Goal: Task Accomplishment & Management: Use online tool/utility

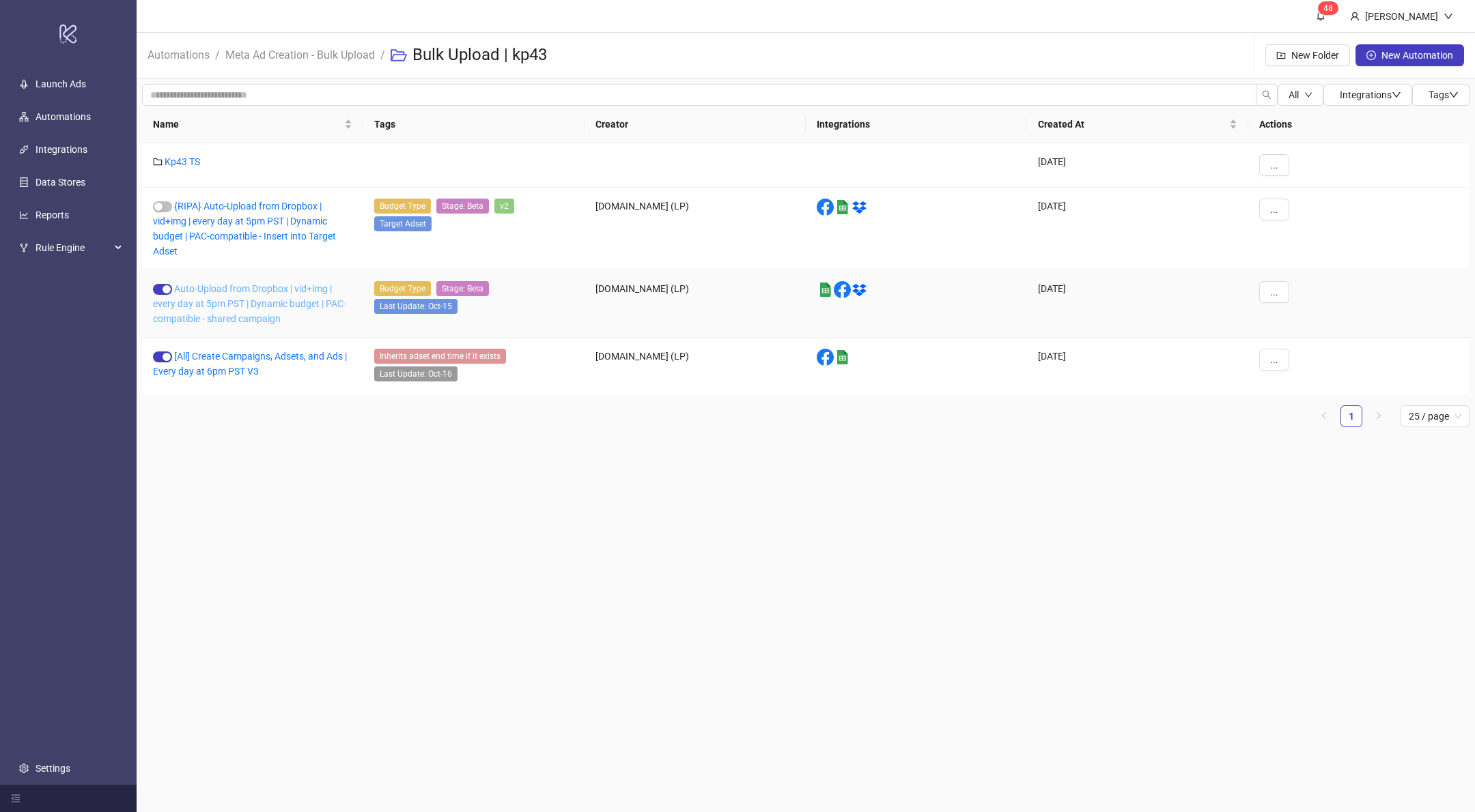
click at [263, 318] on link "Auto-Upload from Dropbox | vid+img | every day at 5pm PST | Dynamic budget | PA…" at bounding box center [249, 303] width 193 height 41
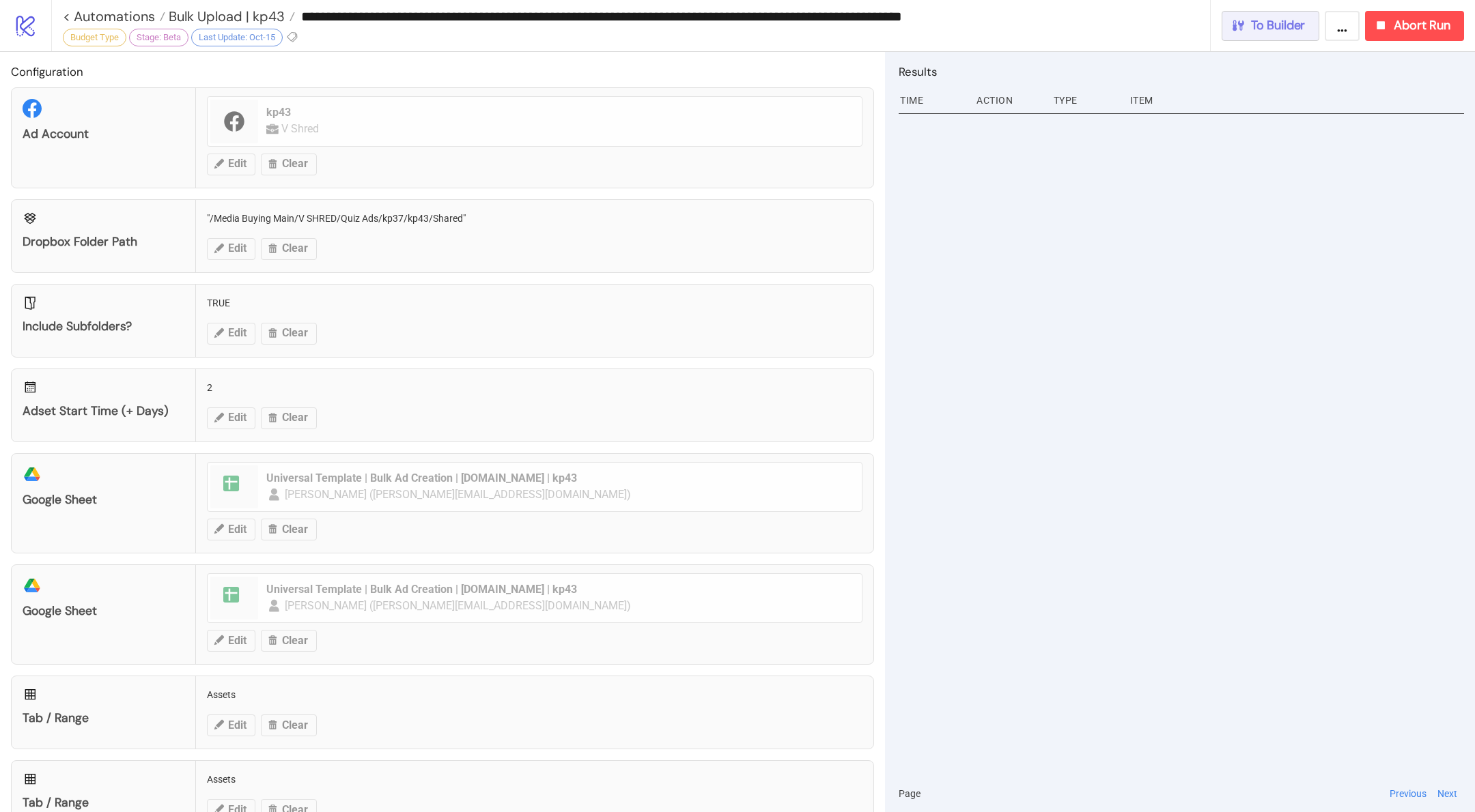
click at [1295, 31] on span "To Builder" at bounding box center [1277, 26] width 54 height 16
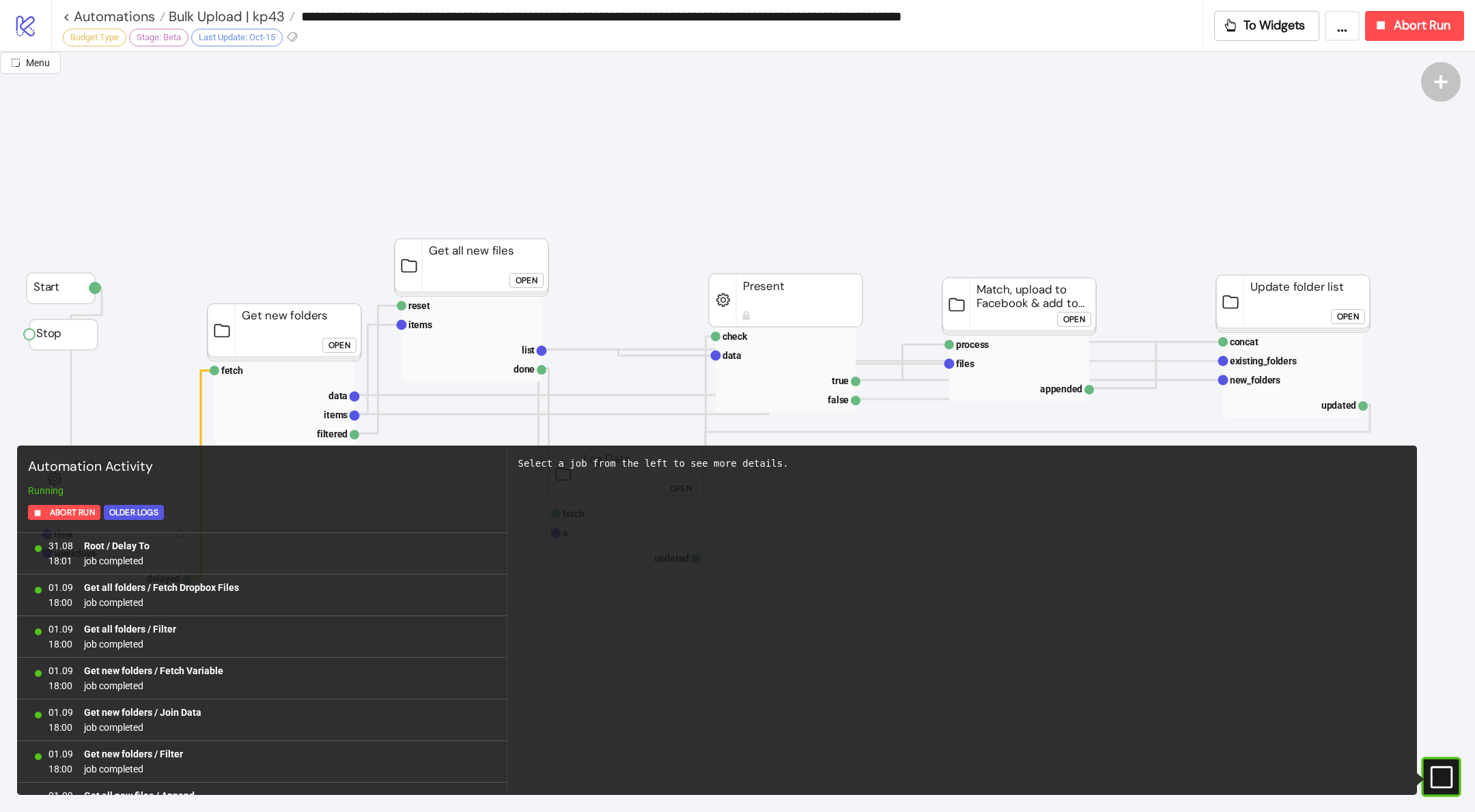
scroll to position [1144, 0]
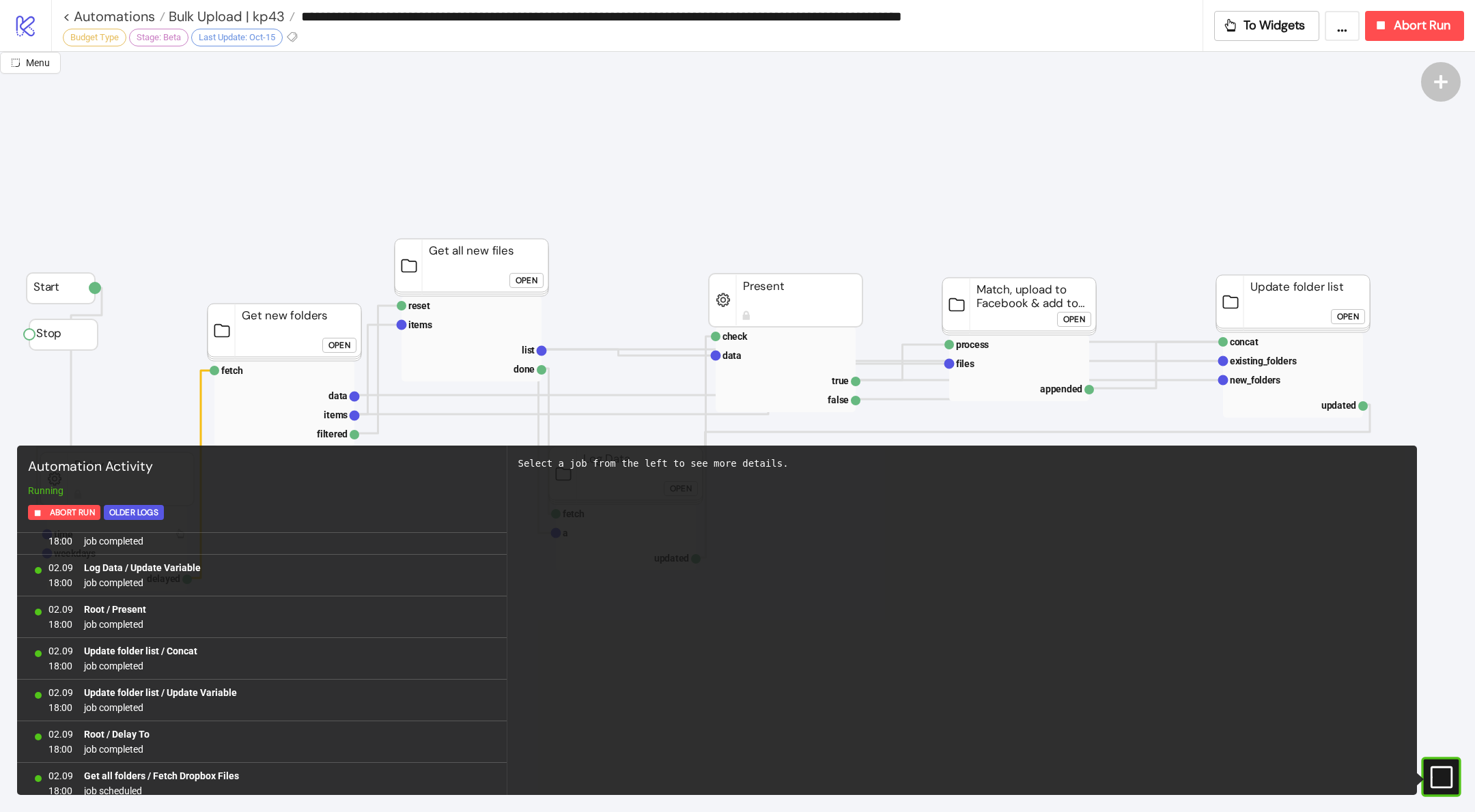
click at [229, 369] on text "fetch" at bounding box center [231, 370] width 22 height 11
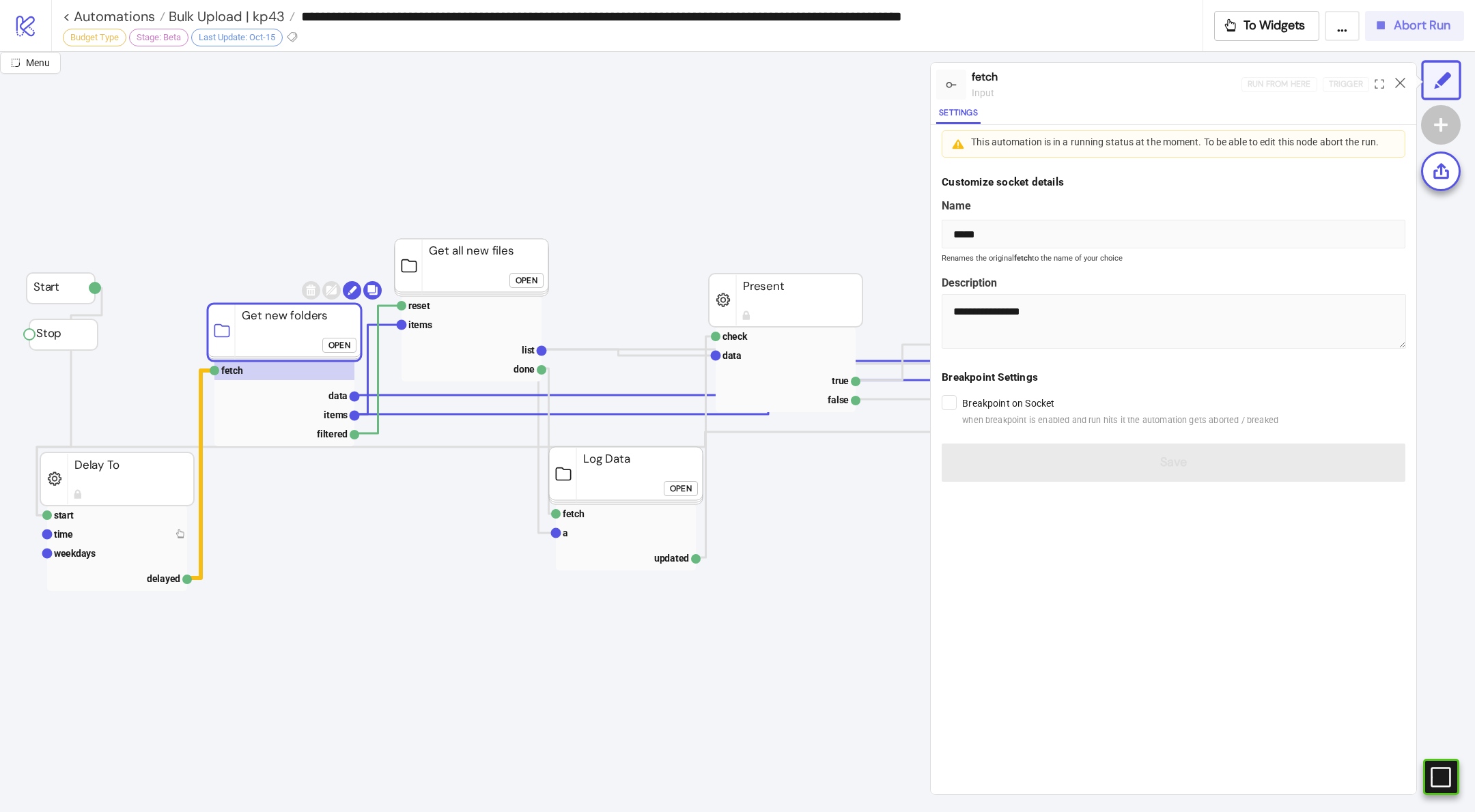
click at [1394, 34] on button "Abort Run" at bounding box center [1414, 26] width 99 height 30
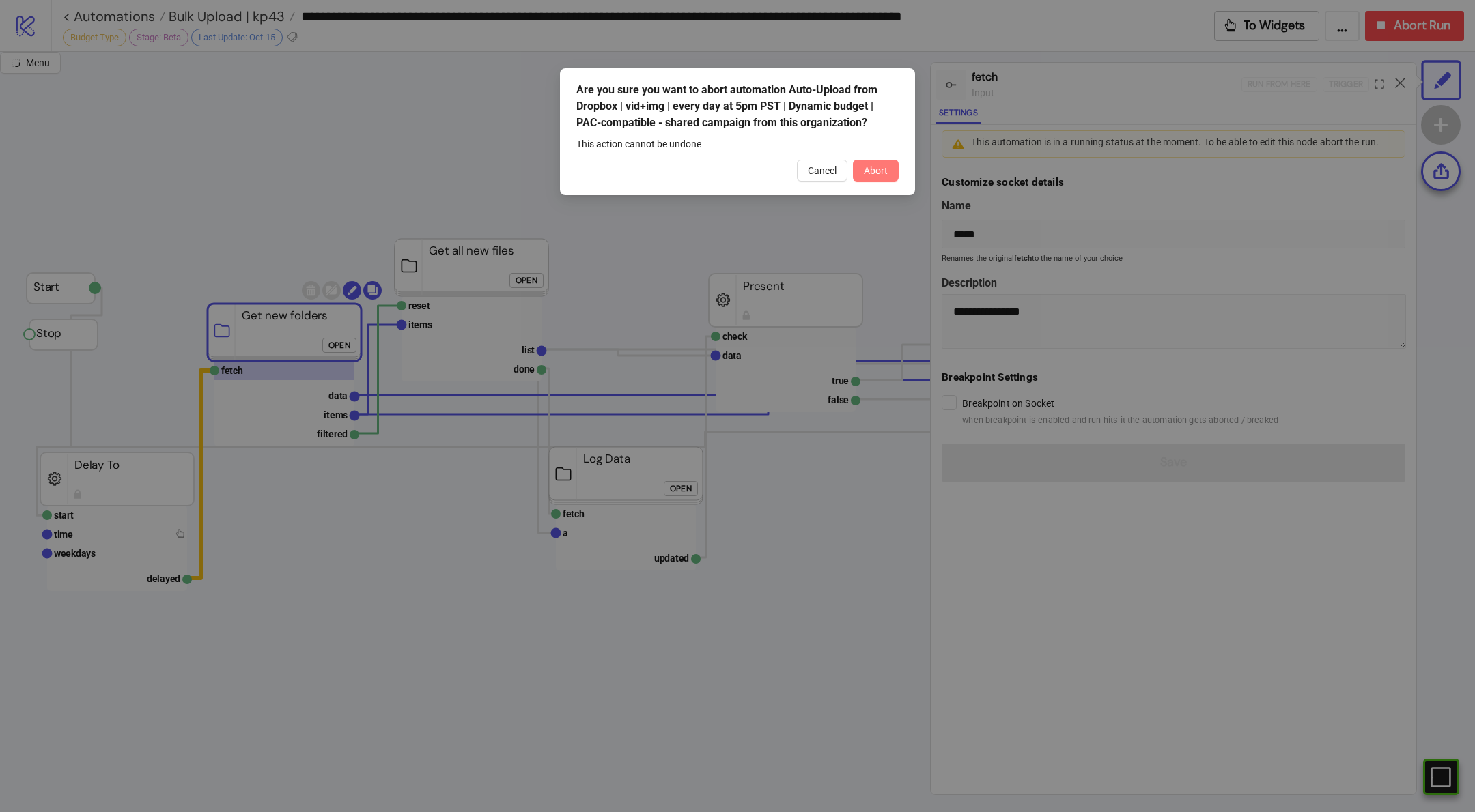
click at [886, 161] on button "Abort" at bounding box center [875, 170] width 46 height 22
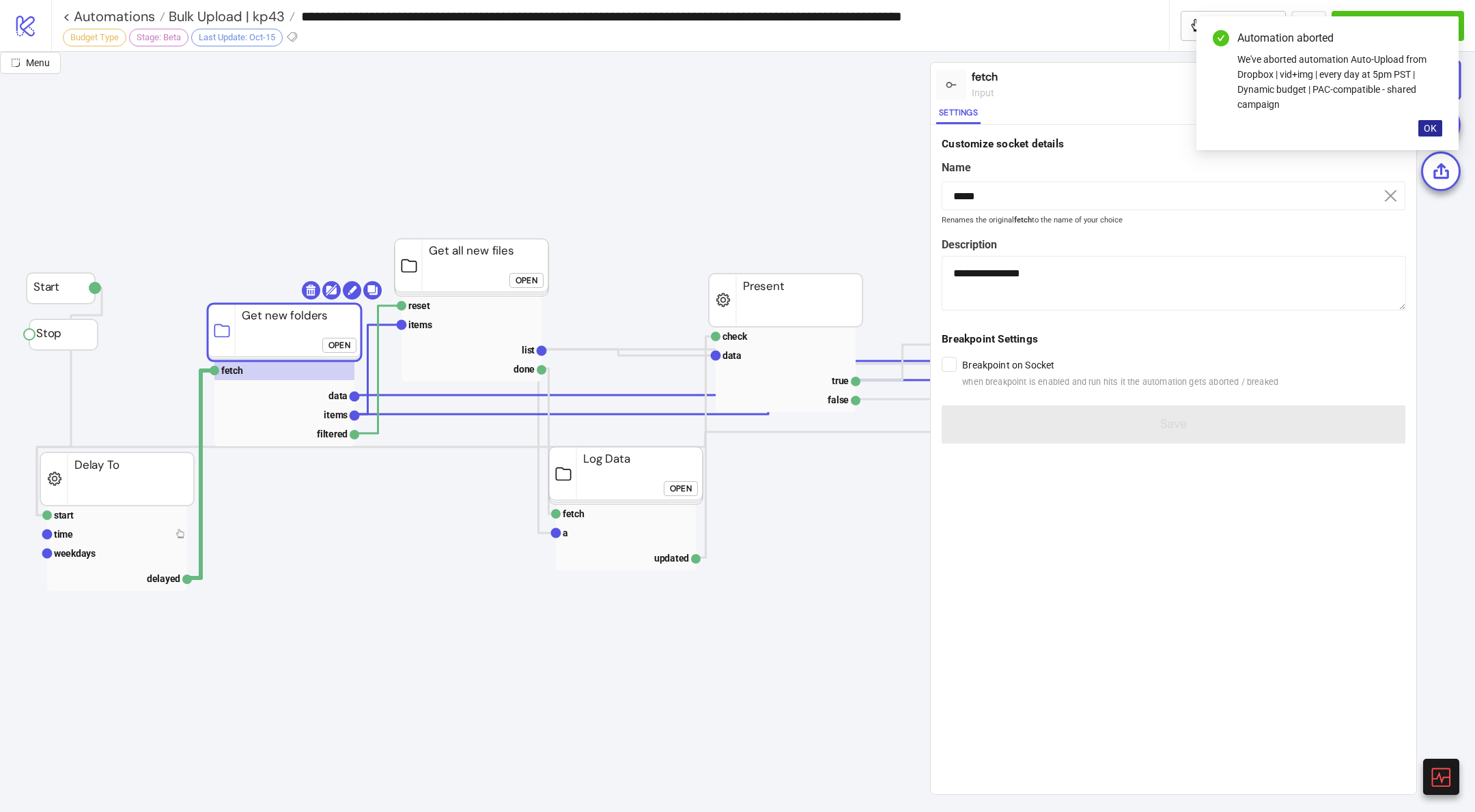
click at [1429, 125] on span "OK" at bounding box center [1429, 128] width 13 height 11
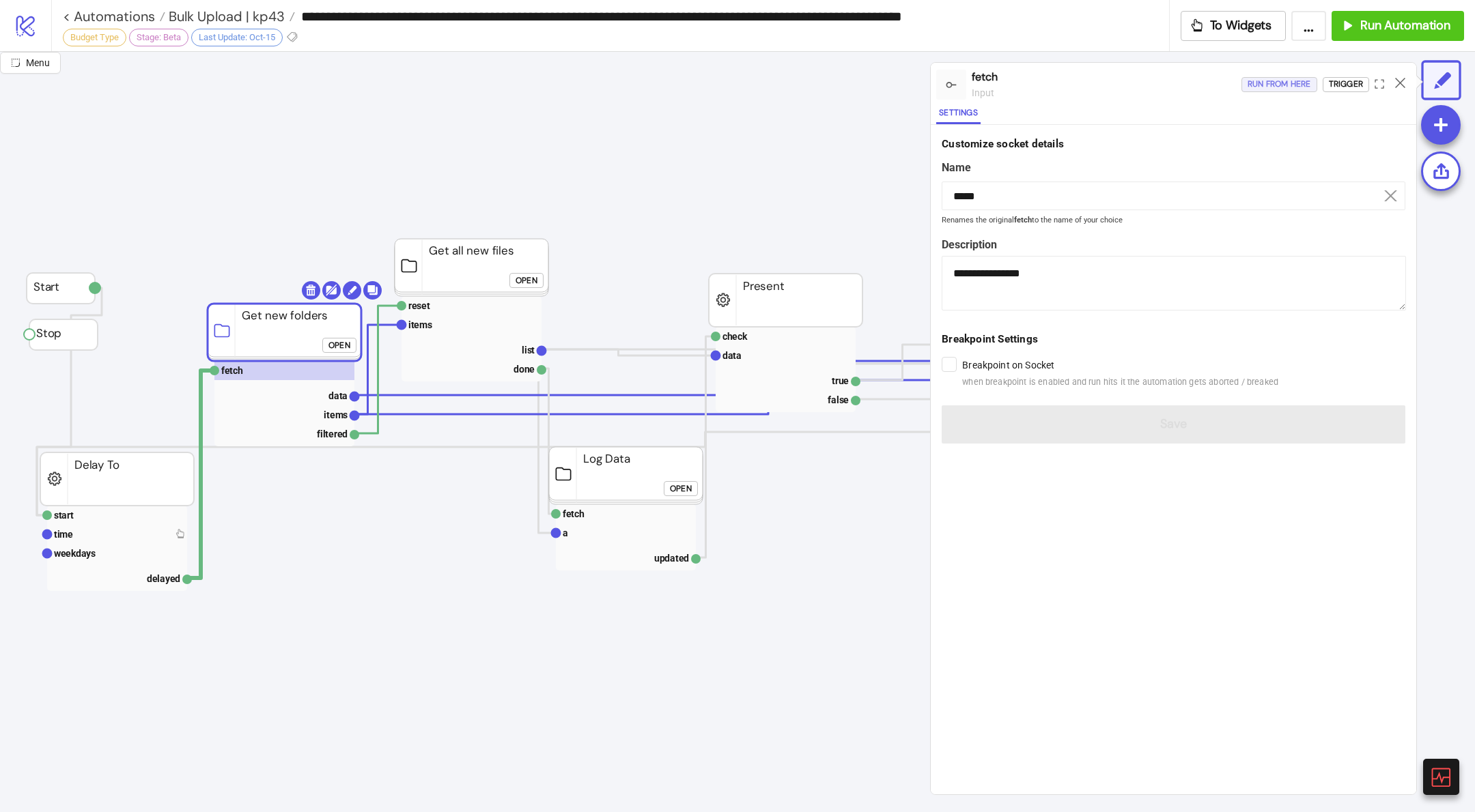
click at [1279, 87] on div "Run from here" at bounding box center [1279, 85] width 64 height 16
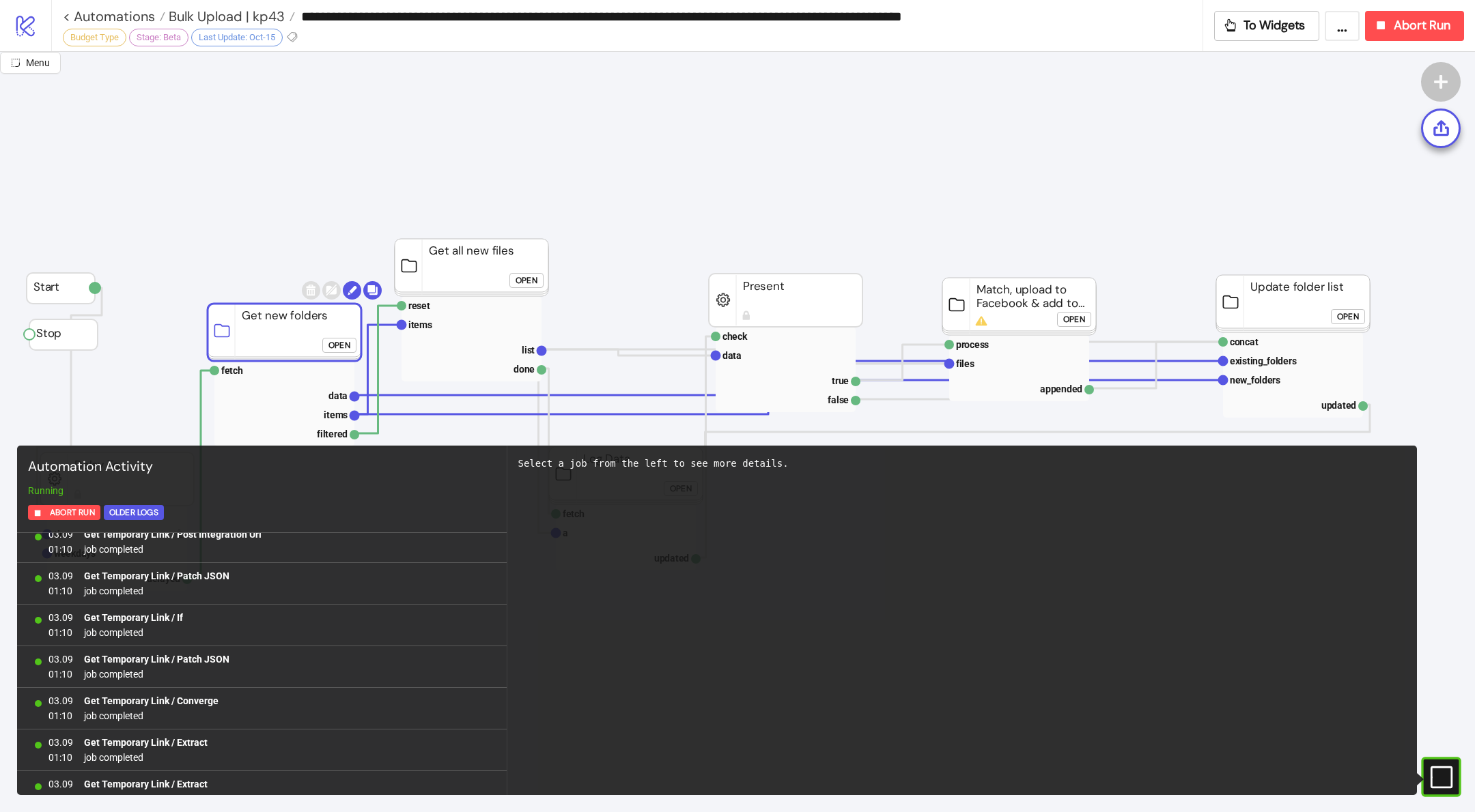
scroll to position [2510, 0]
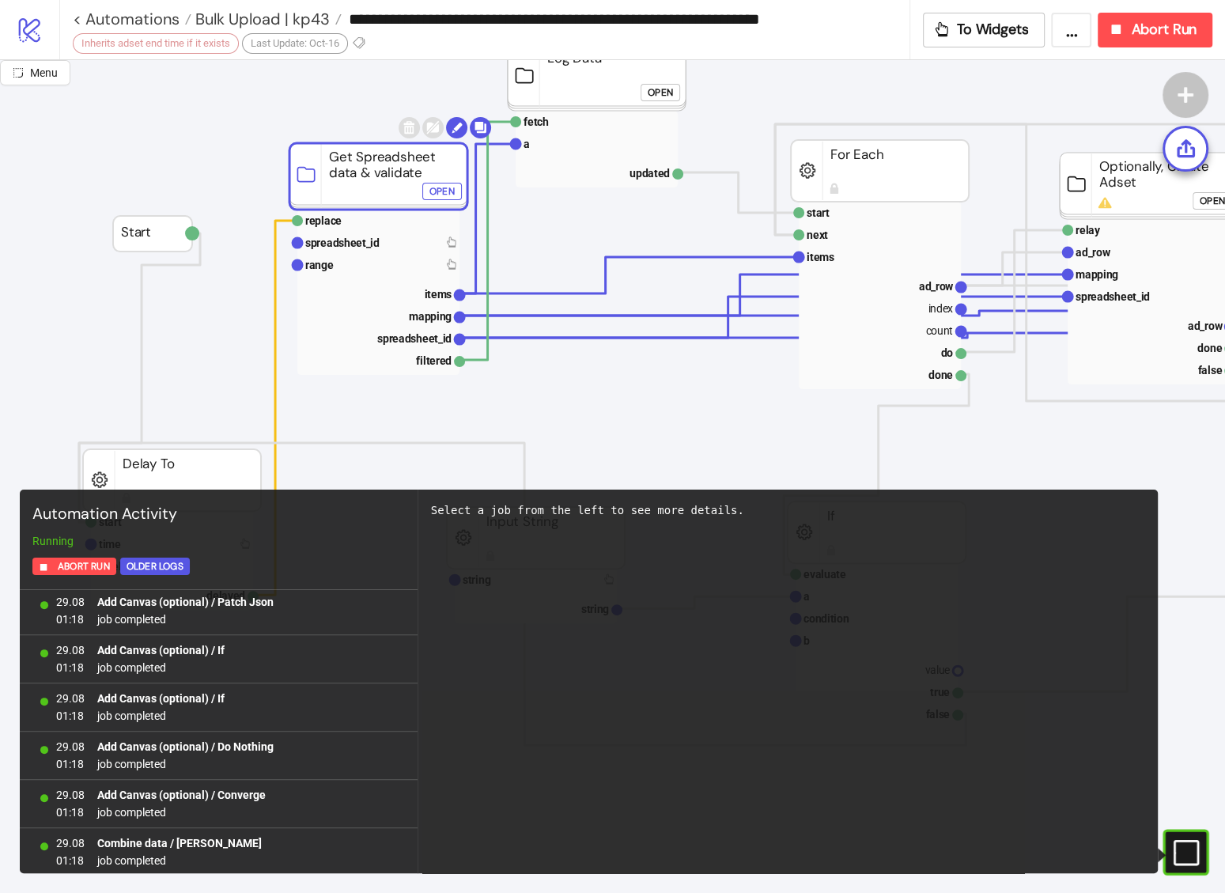
scroll to position [29246, 0]
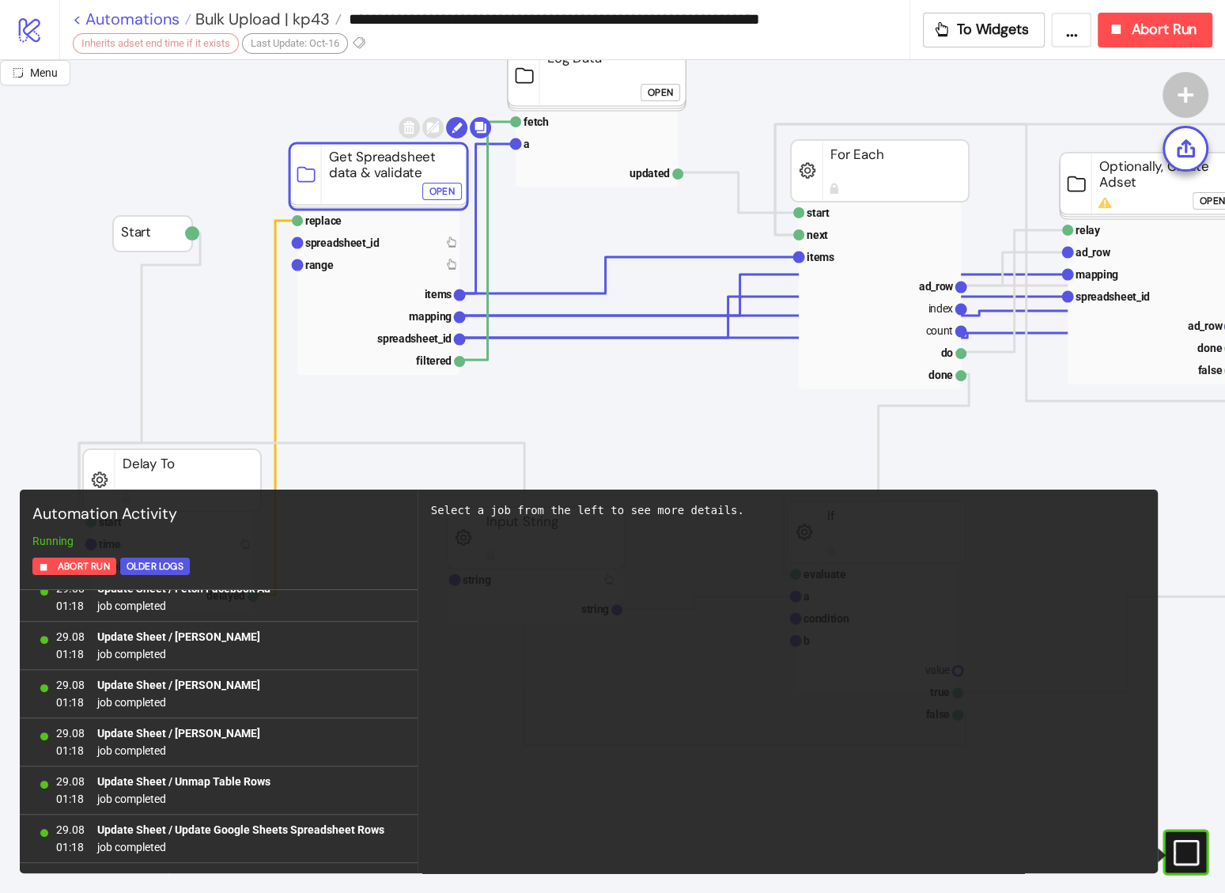
click at [77, 16] on link "< Automations" at bounding box center [132, 19] width 119 height 16
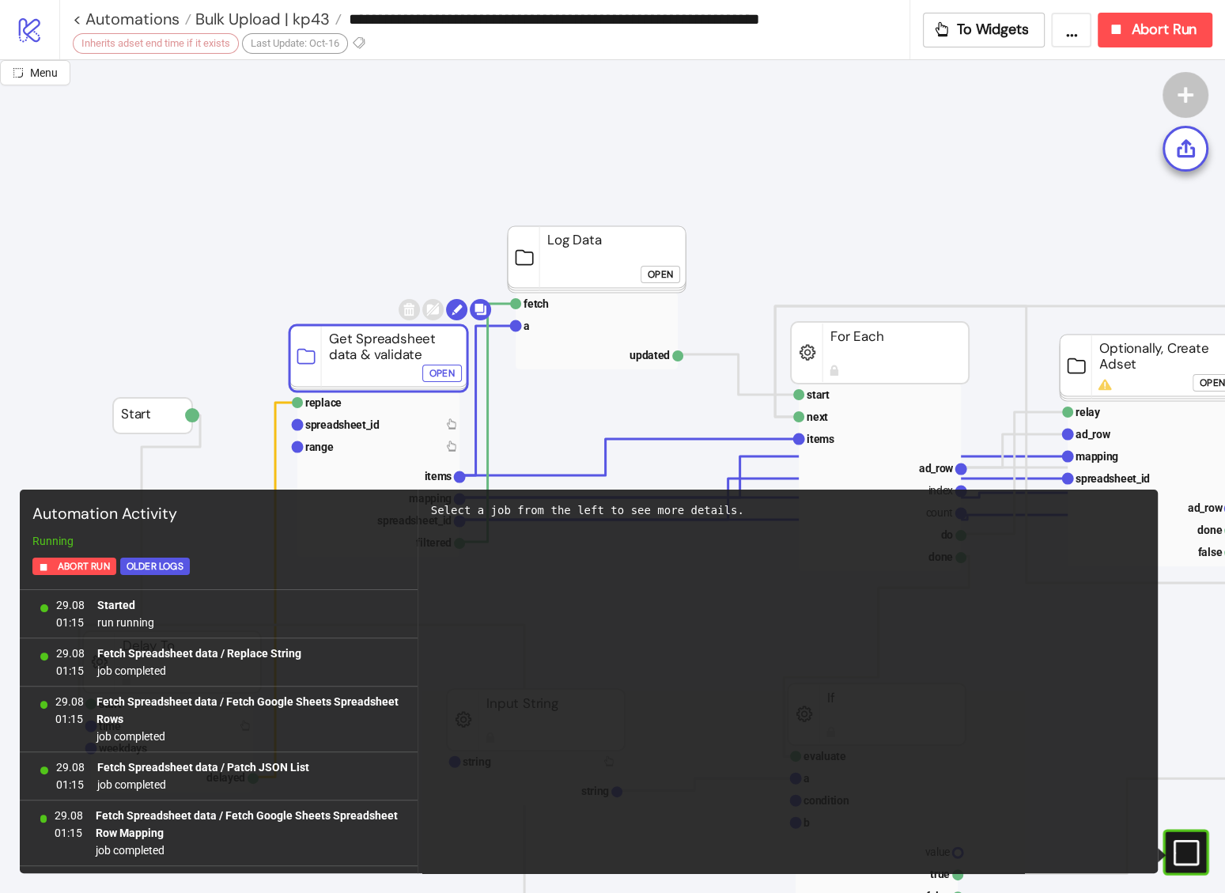
scroll to position [29246, 0]
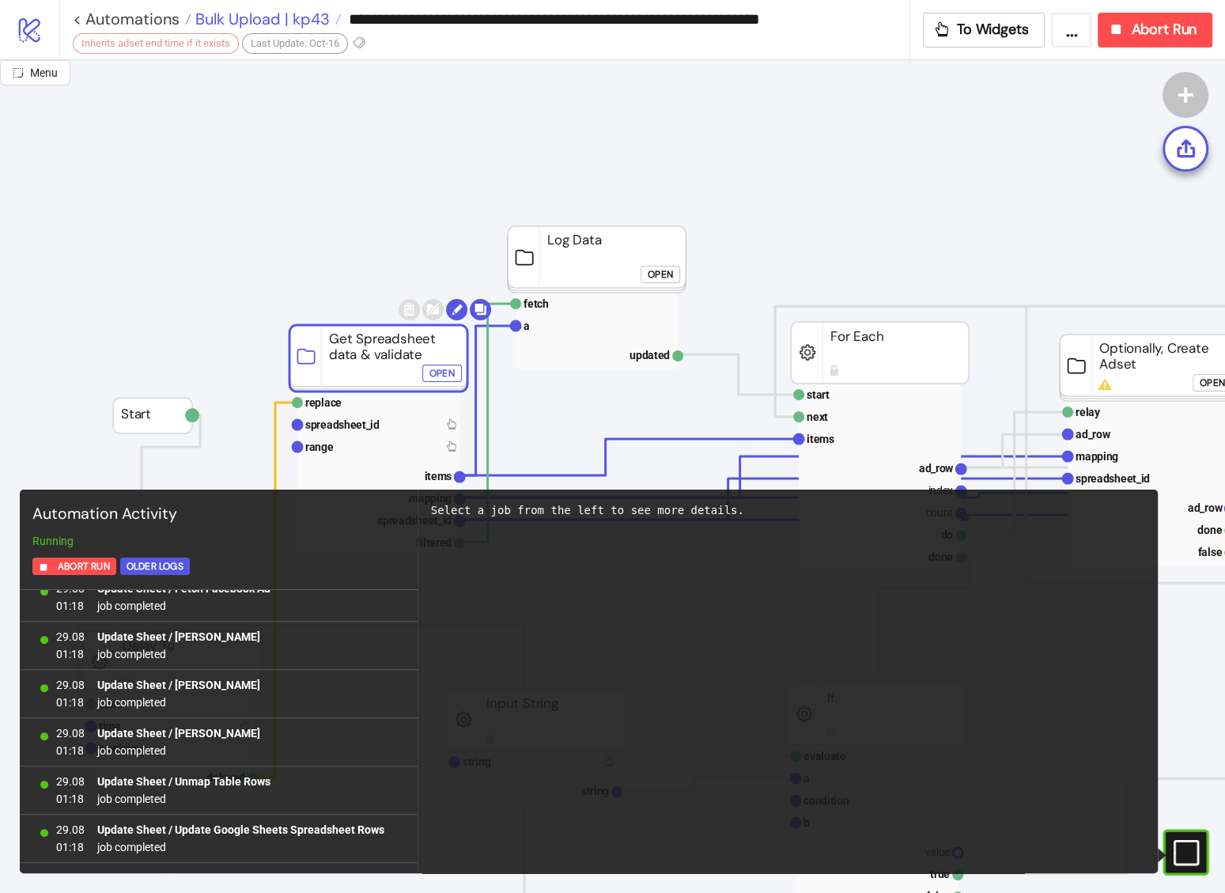
click at [251, 18] on span "Bulk Upload | kp43" at bounding box center [260, 19] width 138 height 21
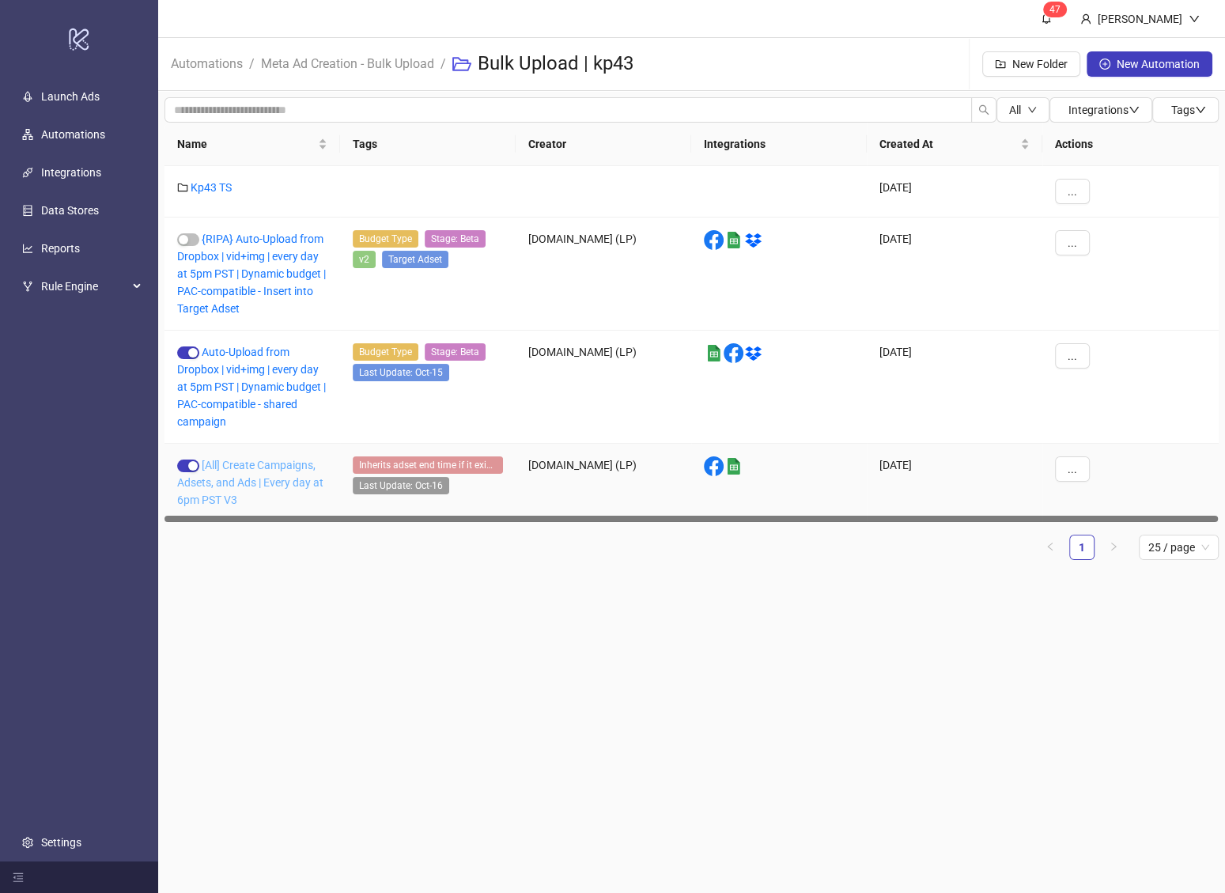
click at [303, 485] on link "[All] Create Campaigns, Adsets, and Ads | Every day at 6pm PST V3" at bounding box center [250, 482] width 146 height 47
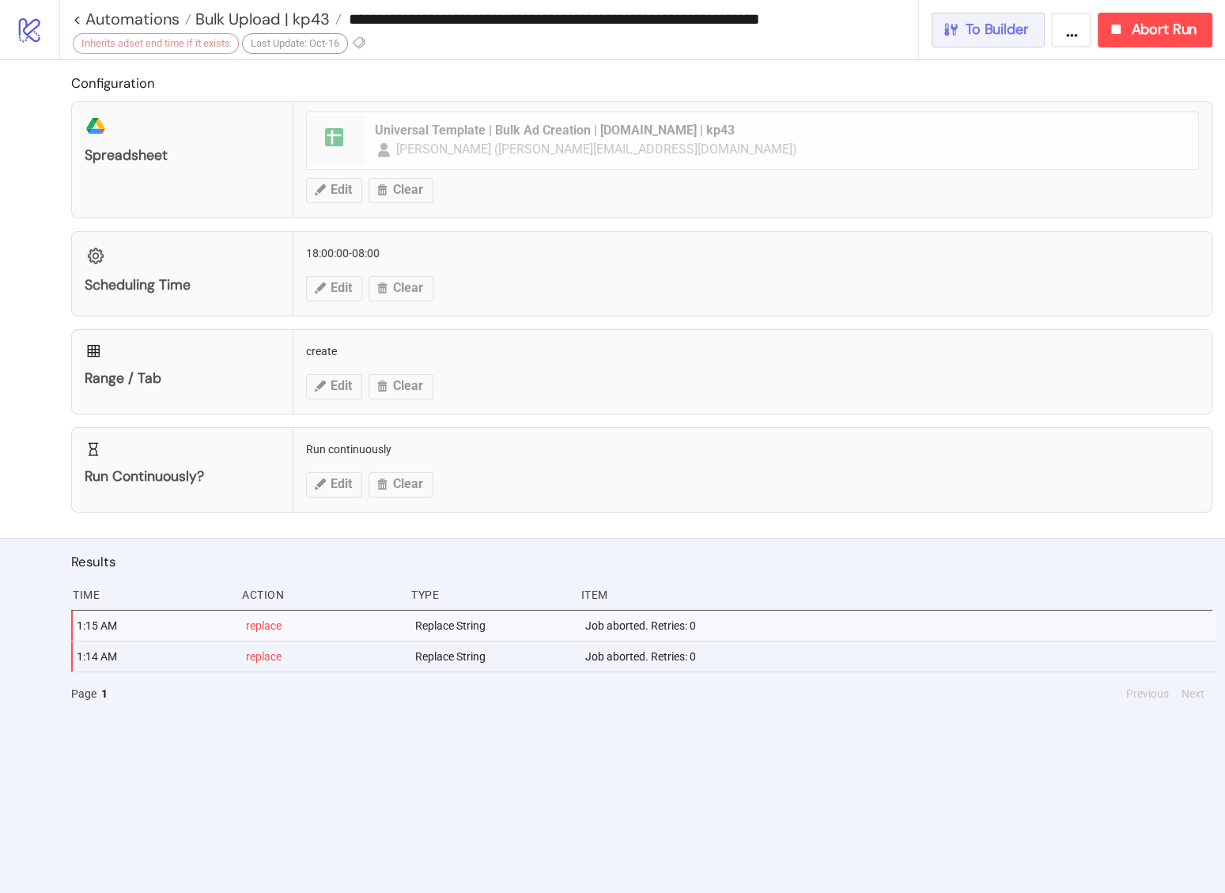
click at [1005, 35] on span "To Builder" at bounding box center [997, 30] width 63 height 18
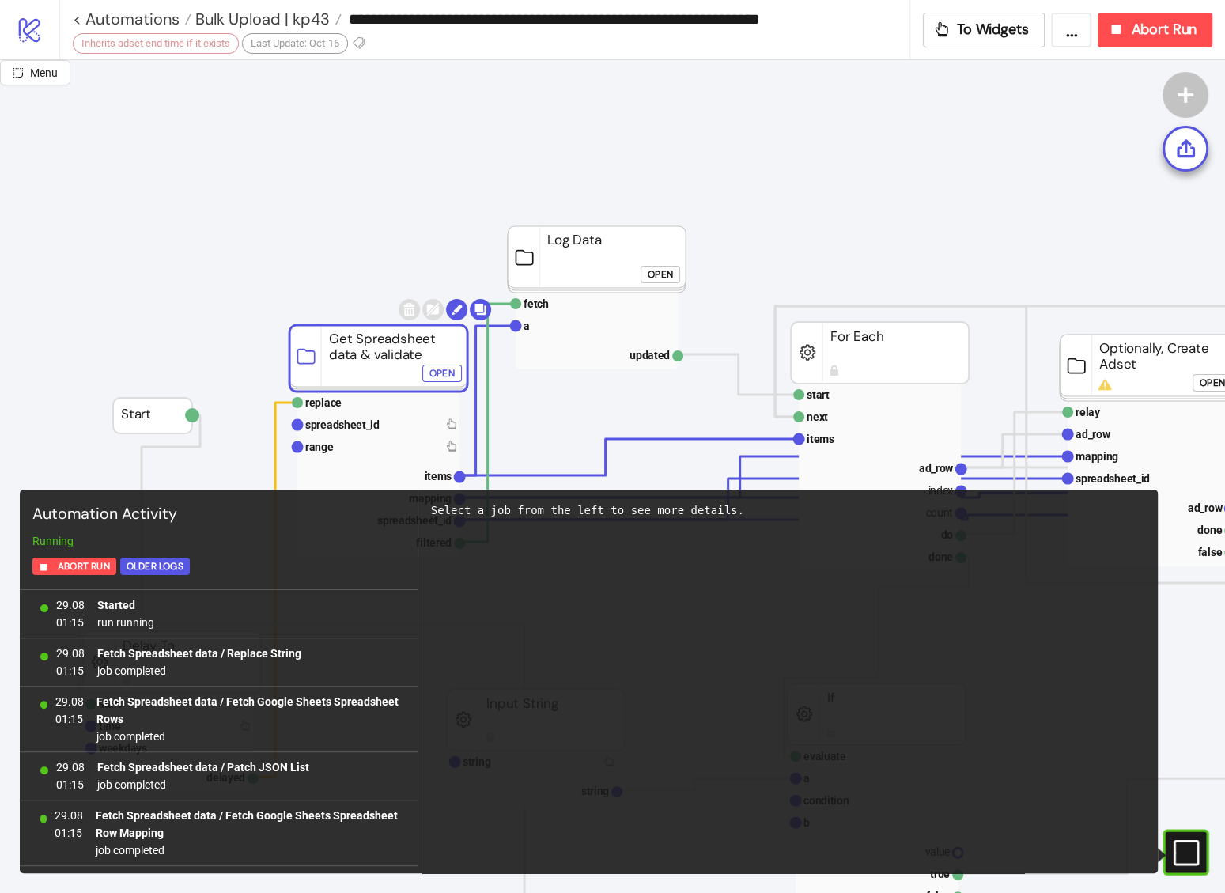
scroll to position [29246, 0]
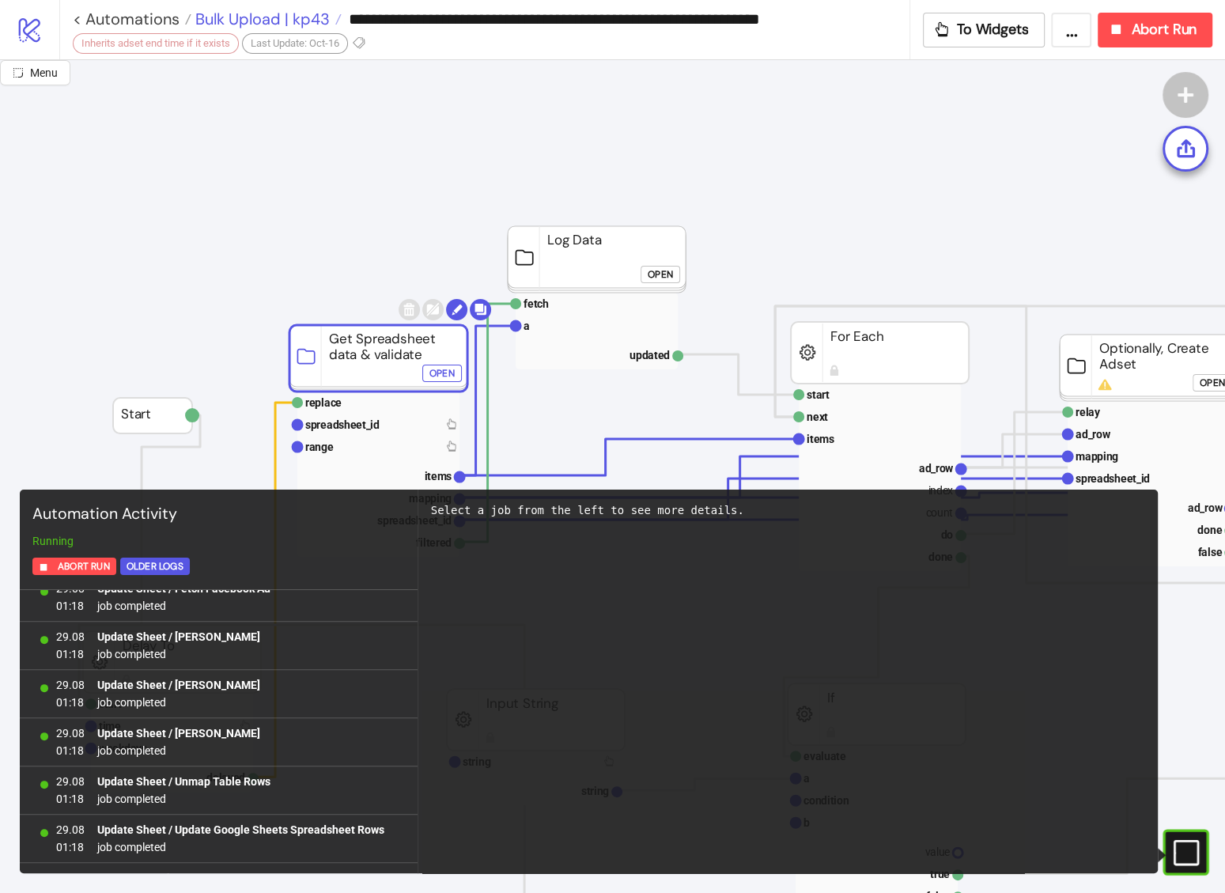
click at [278, 19] on span "Bulk Upload | kp43" at bounding box center [260, 19] width 138 height 21
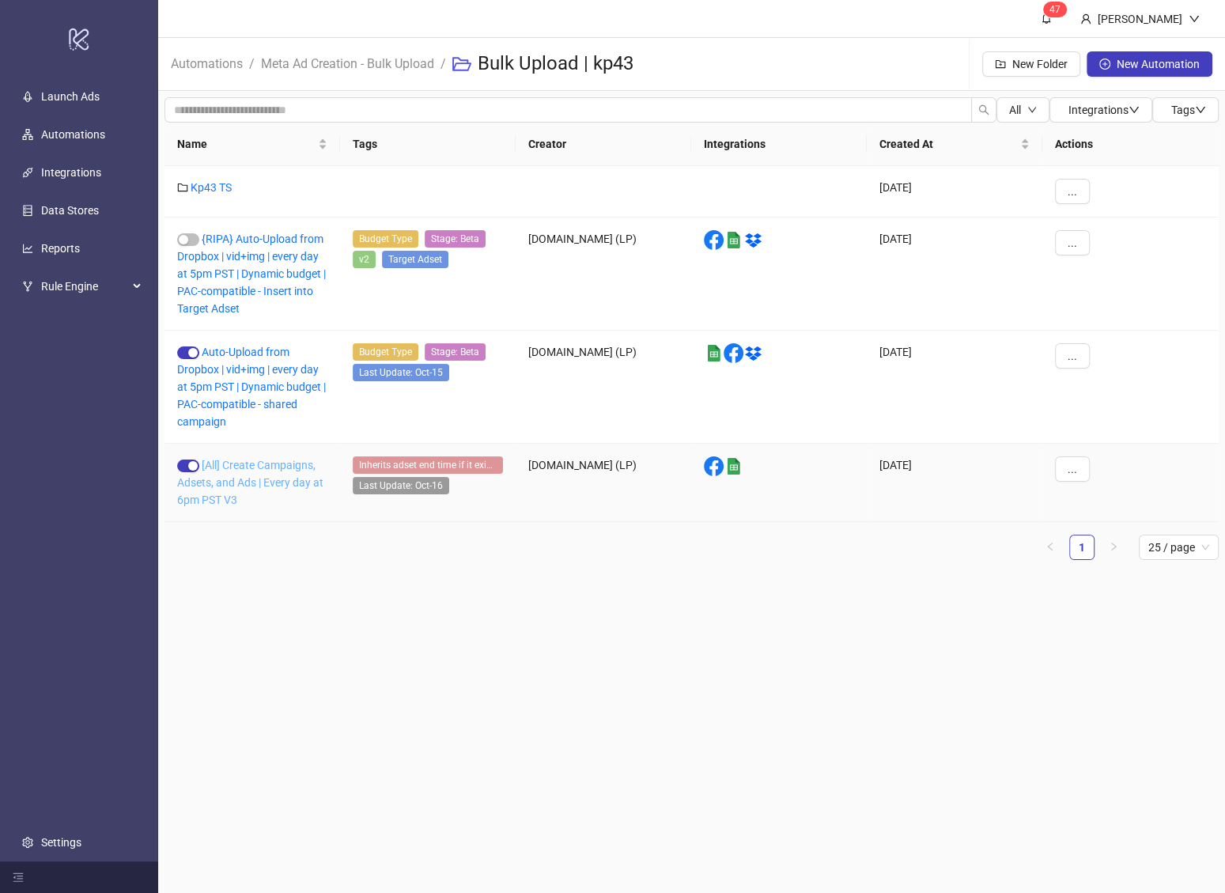
click at [259, 459] on link "[All] Create Campaigns, Adsets, and Ads | Every day at 6pm PST V3" at bounding box center [250, 482] width 146 height 47
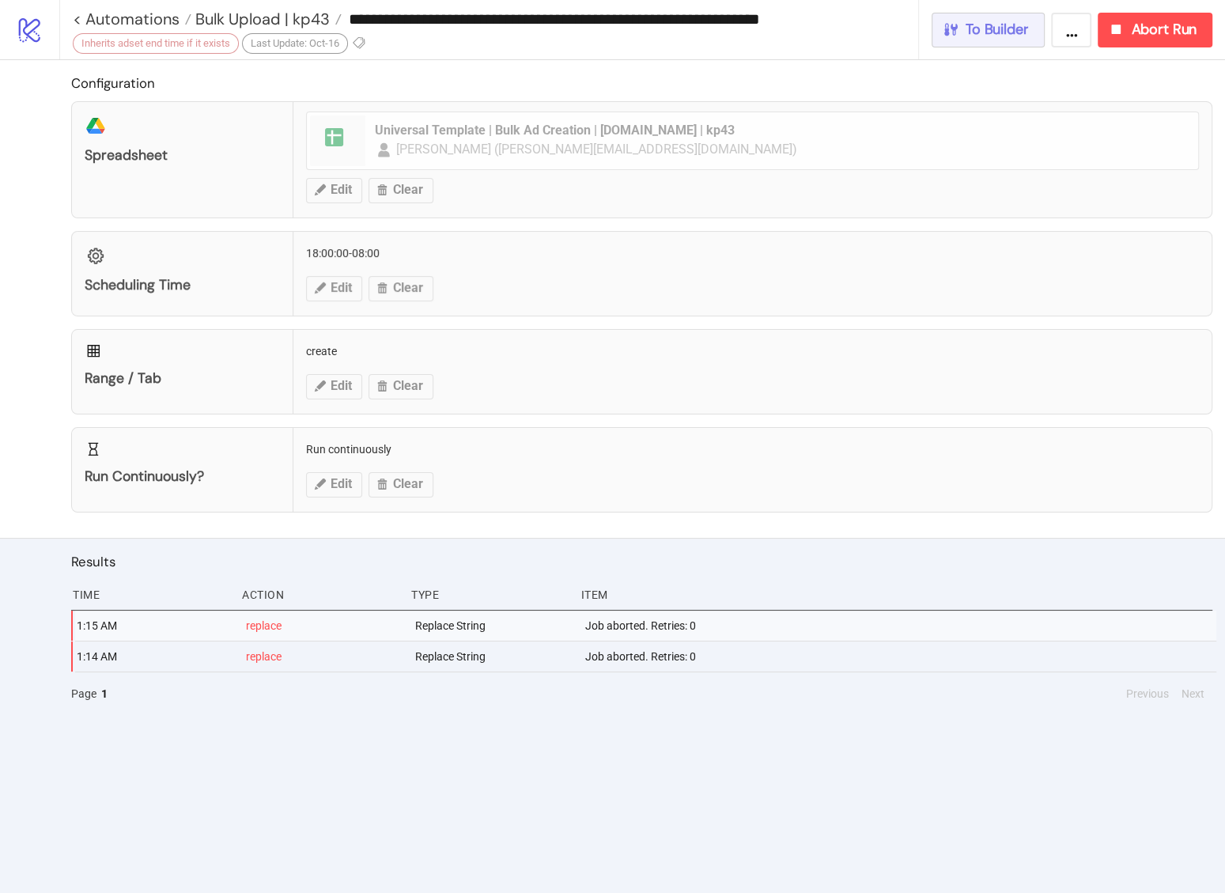
click at [982, 37] on span "To Builder" at bounding box center [997, 30] width 63 height 18
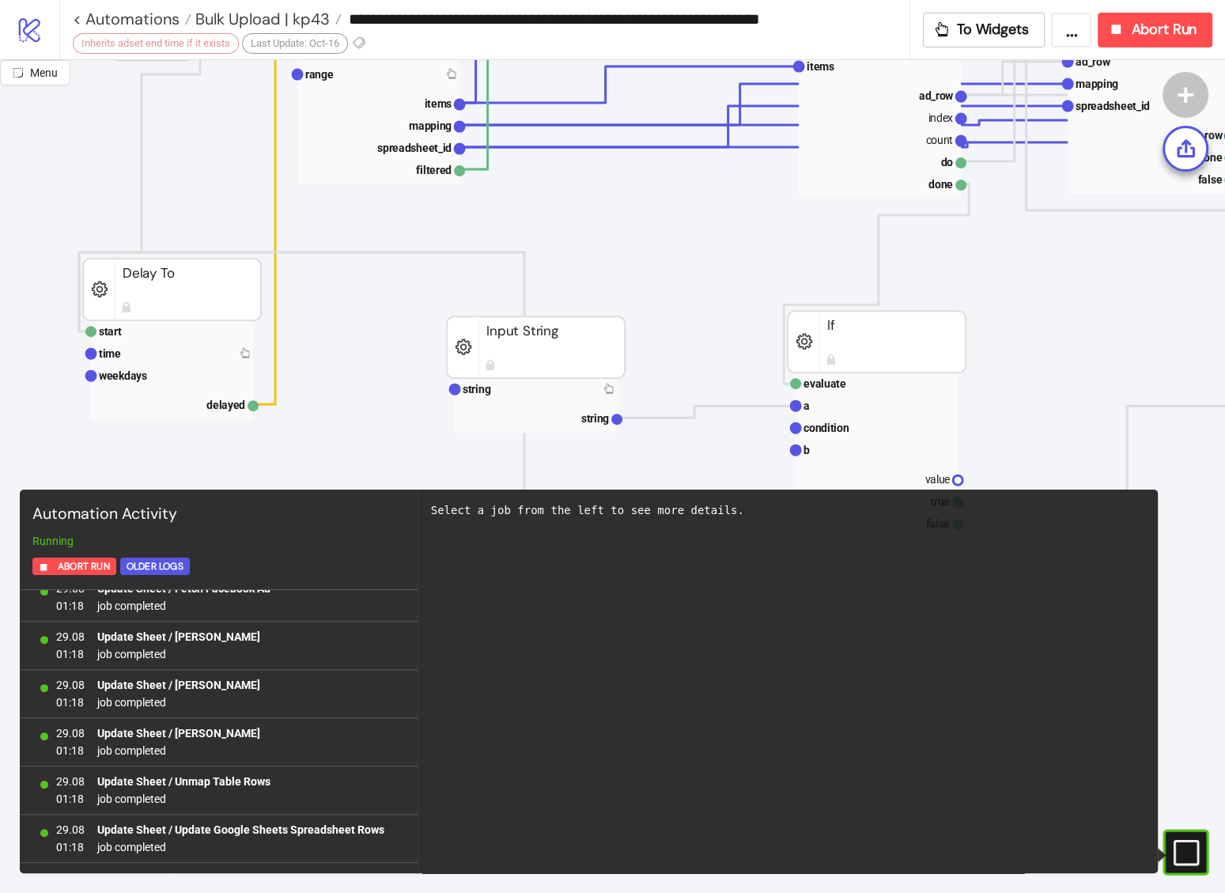
scroll to position [374, 0]
click at [97, 326] on rect at bounding box center [172, 330] width 162 height 22
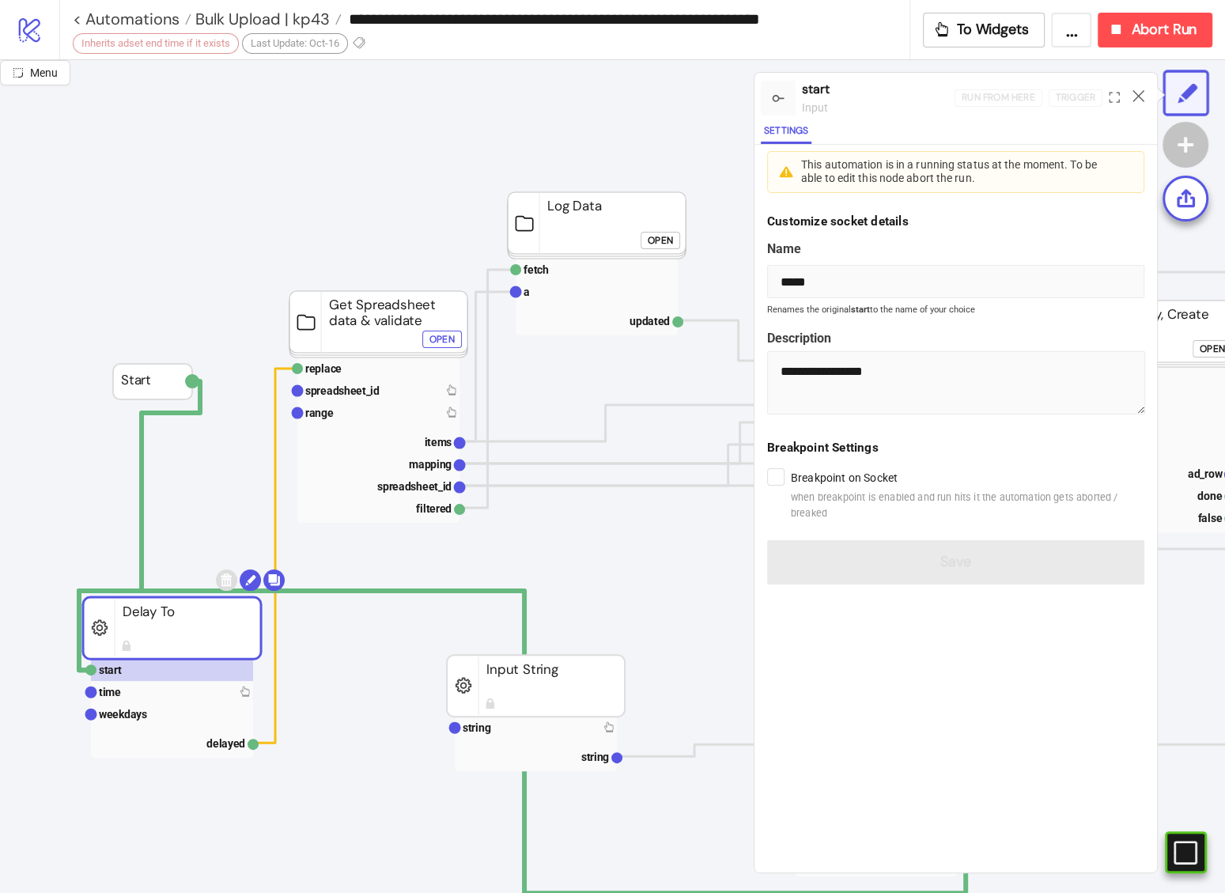
scroll to position [25, 0]
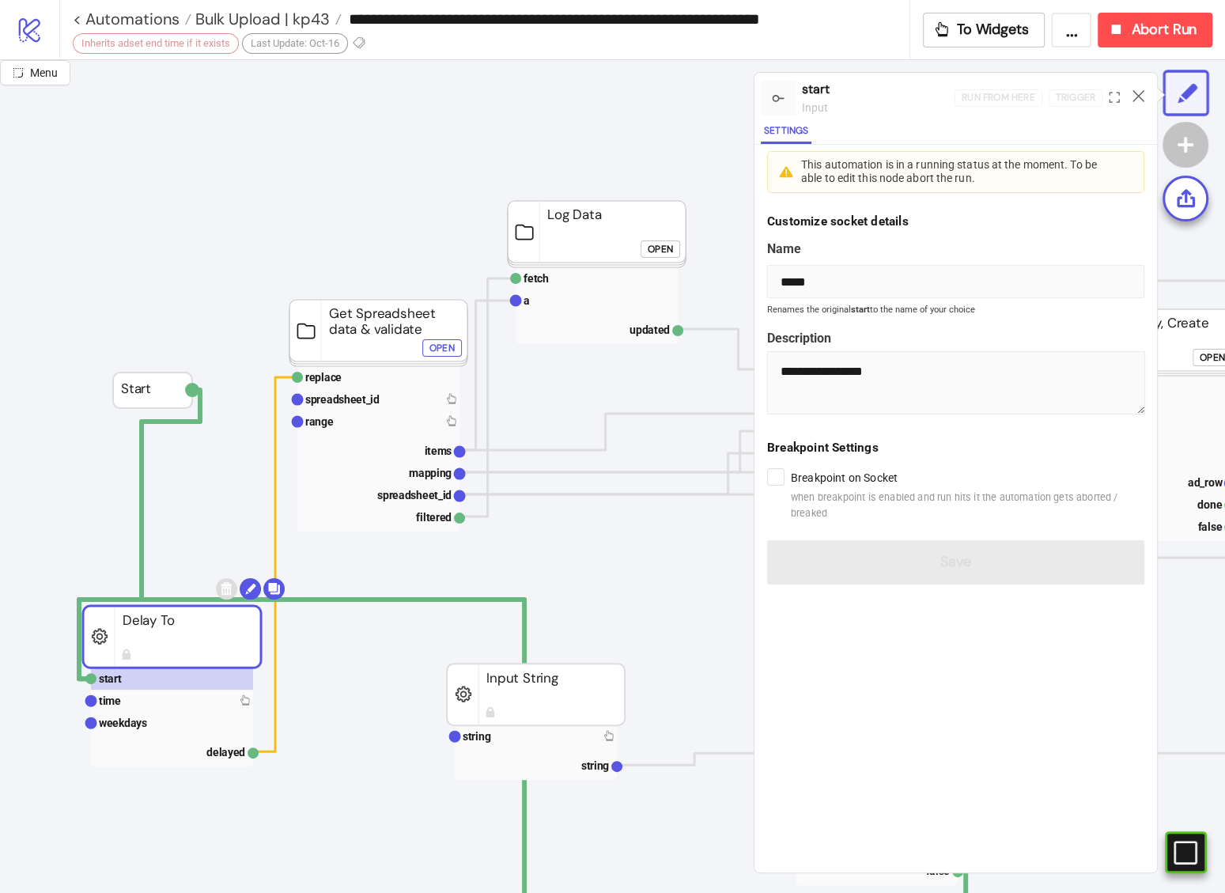
click at [571, 248] on rect at bounding box center [597, 234] width 178 height 66
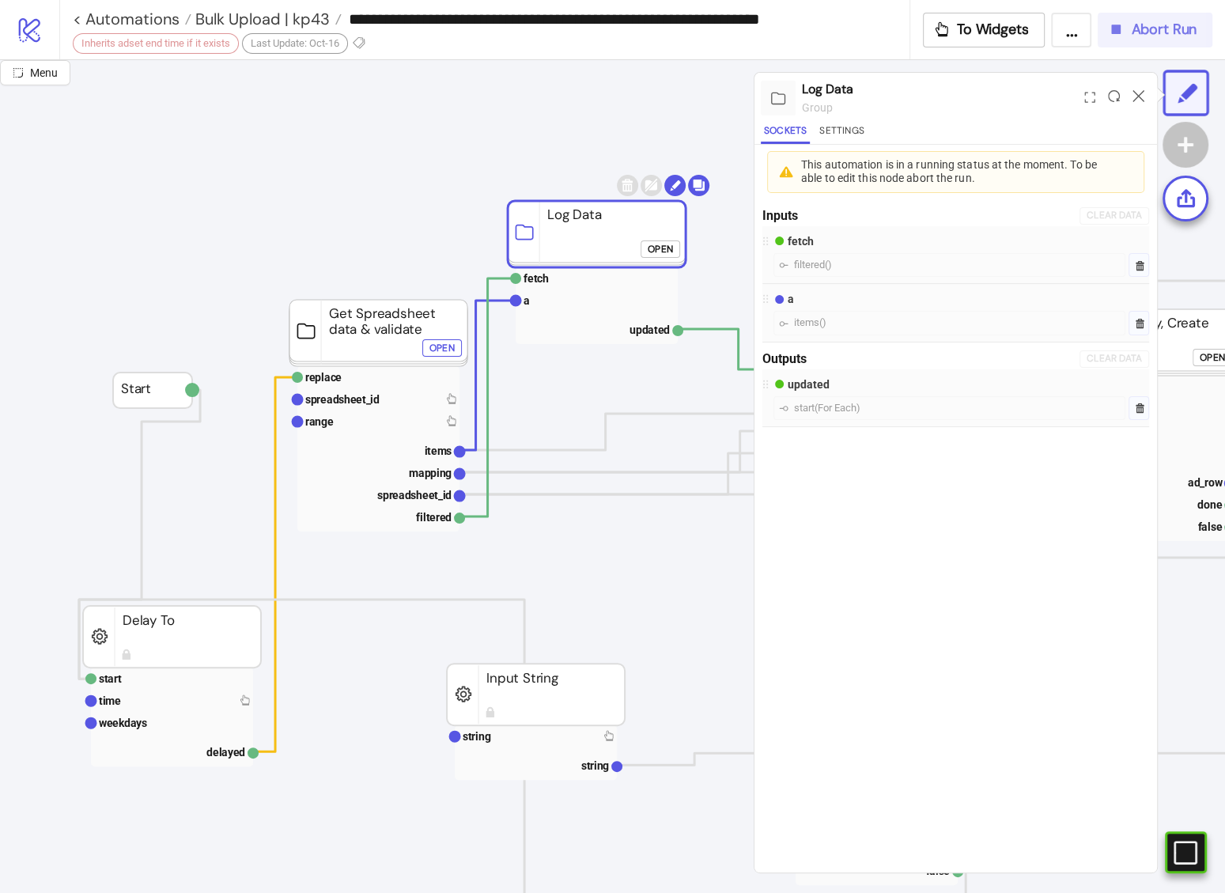
click at [1141, 44] on button "Abort Run" at bounding box center [1155, 30] width 115 height 35
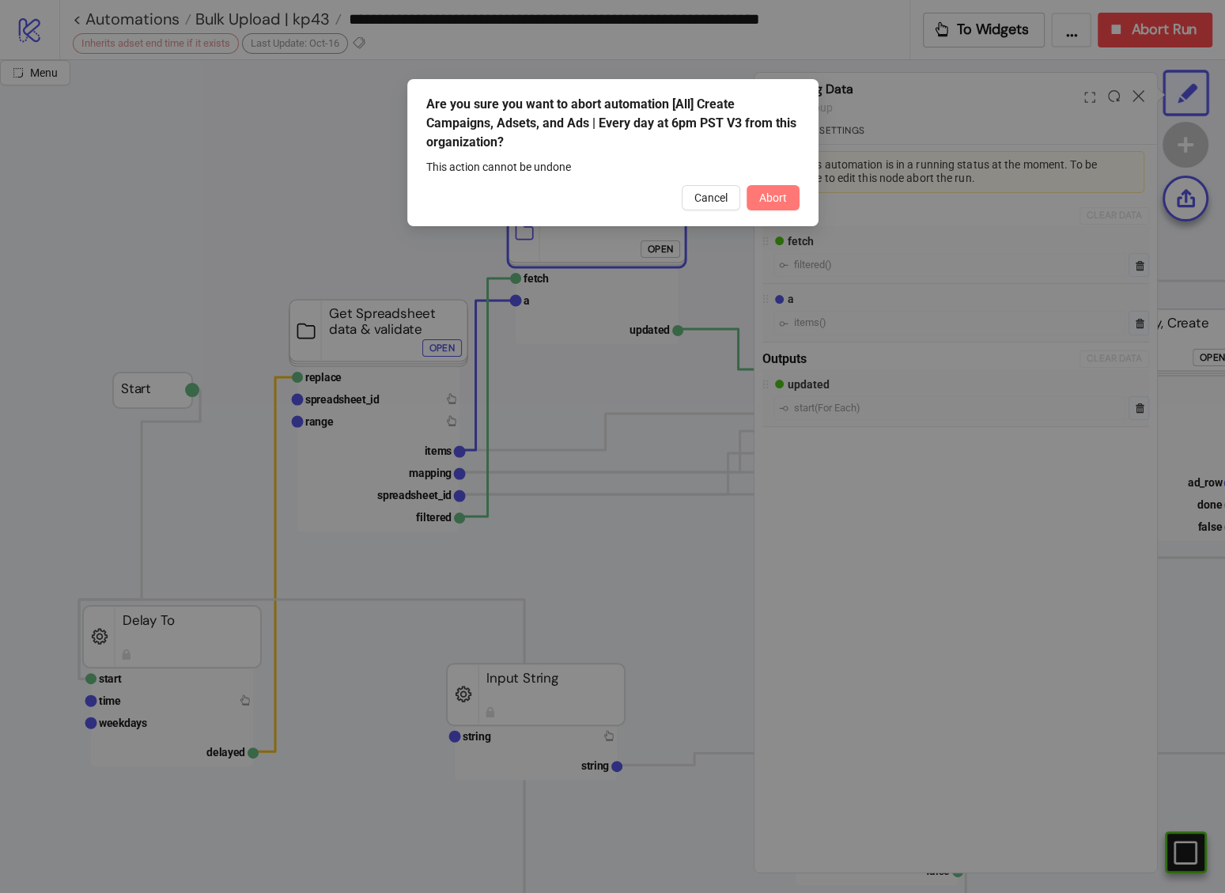
click at [774, 201] on span "Abort" at bounding box center [773, 197] width 28 height 13
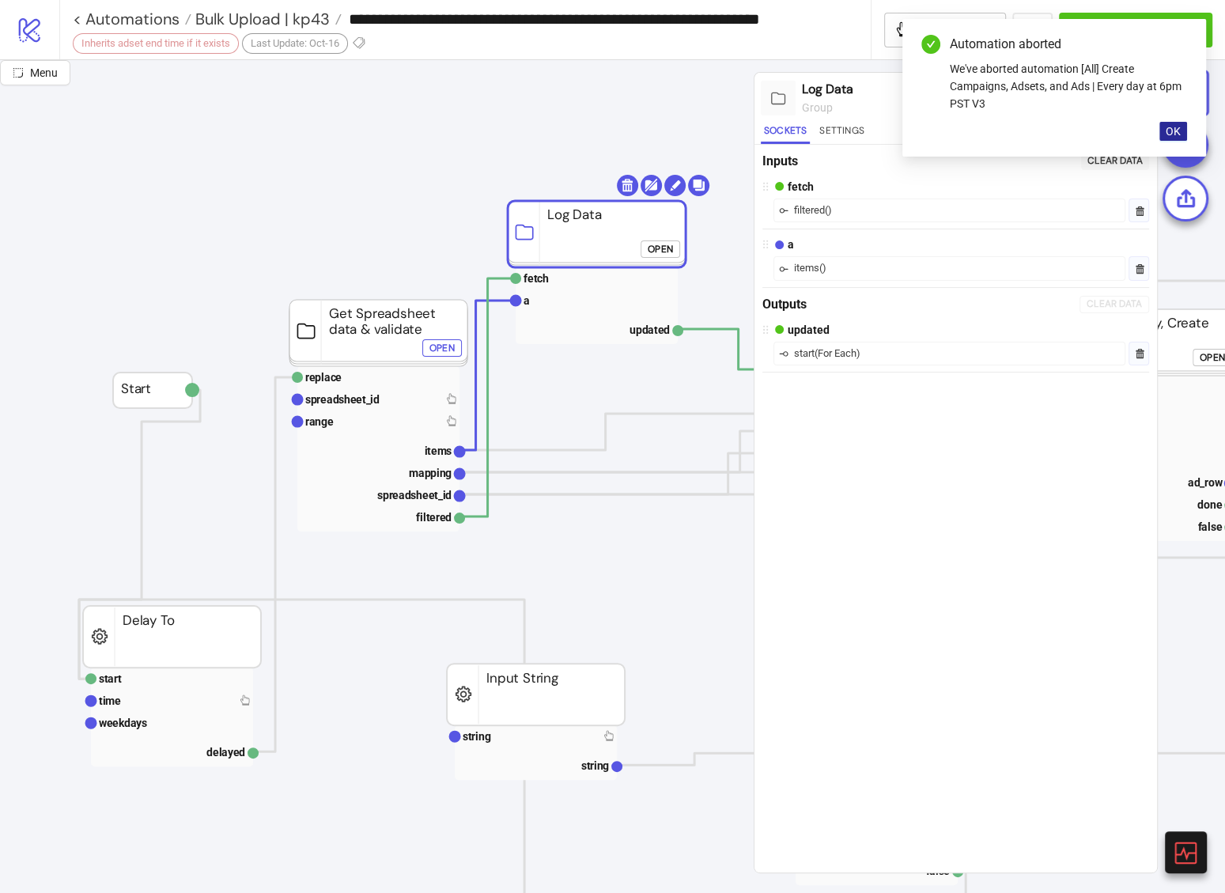
click at [1172, 135] on span "OK" at bounding box center [1173, 131] width 15 height 13
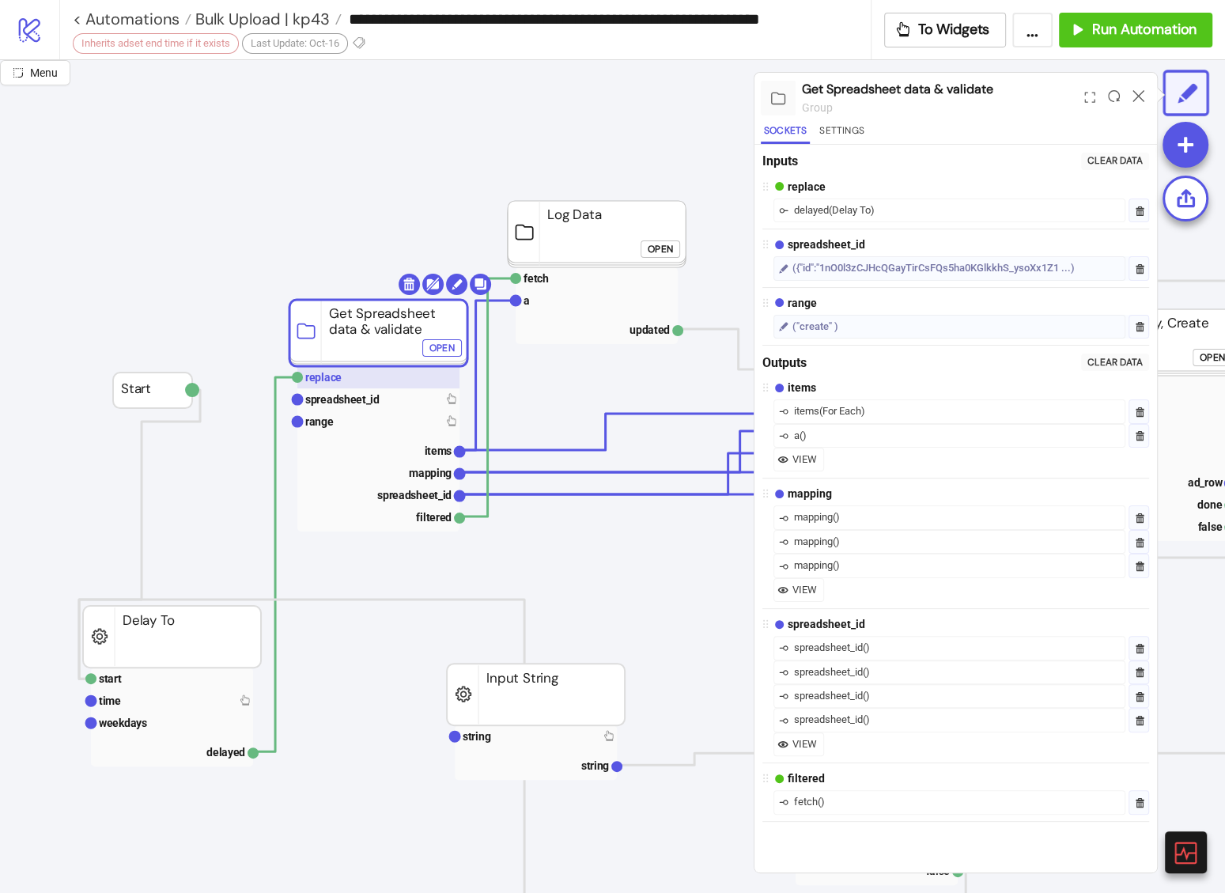
click at [309, 377] on text "replace" at bounding box center [323, 377] width 36 height 13
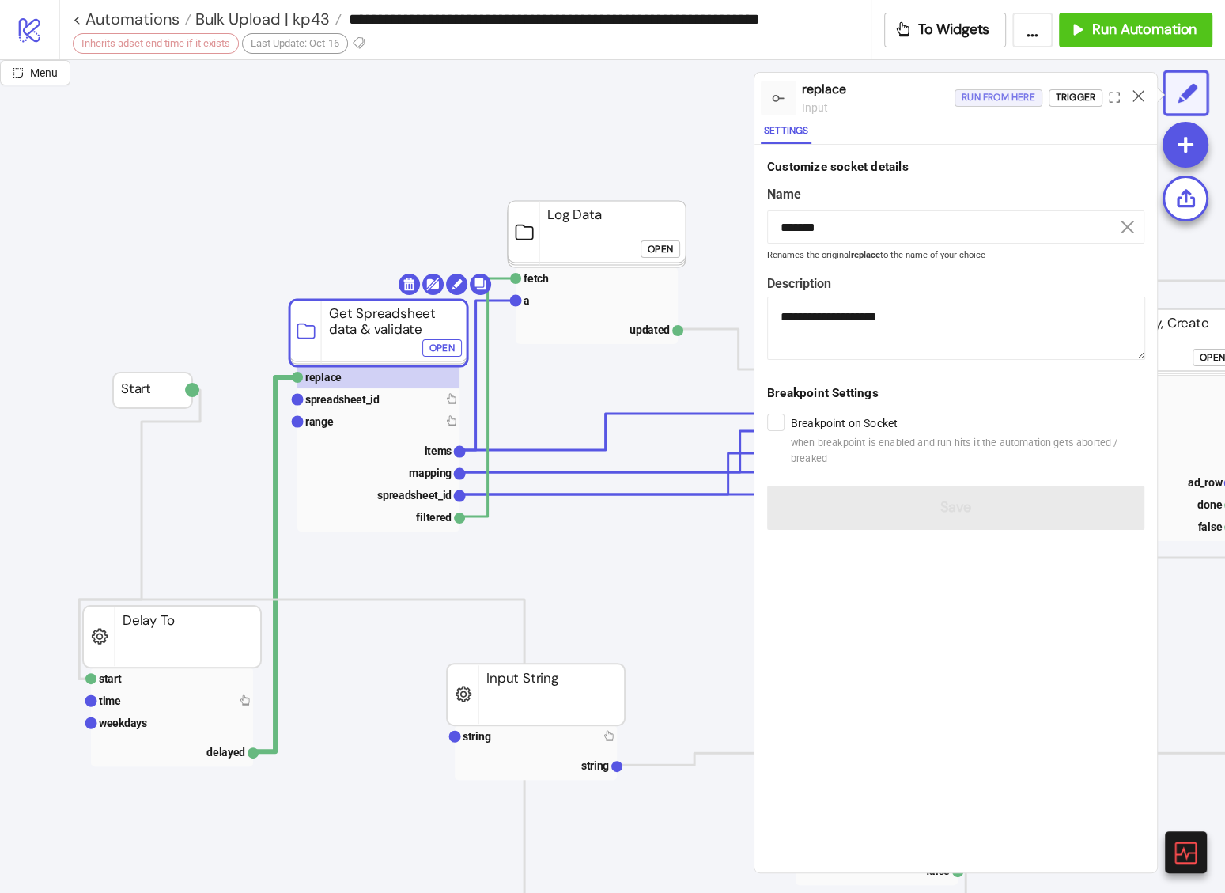
click at [1001, 97] on div "Run from here" at bounding box center [999, 98] width 74 height 18
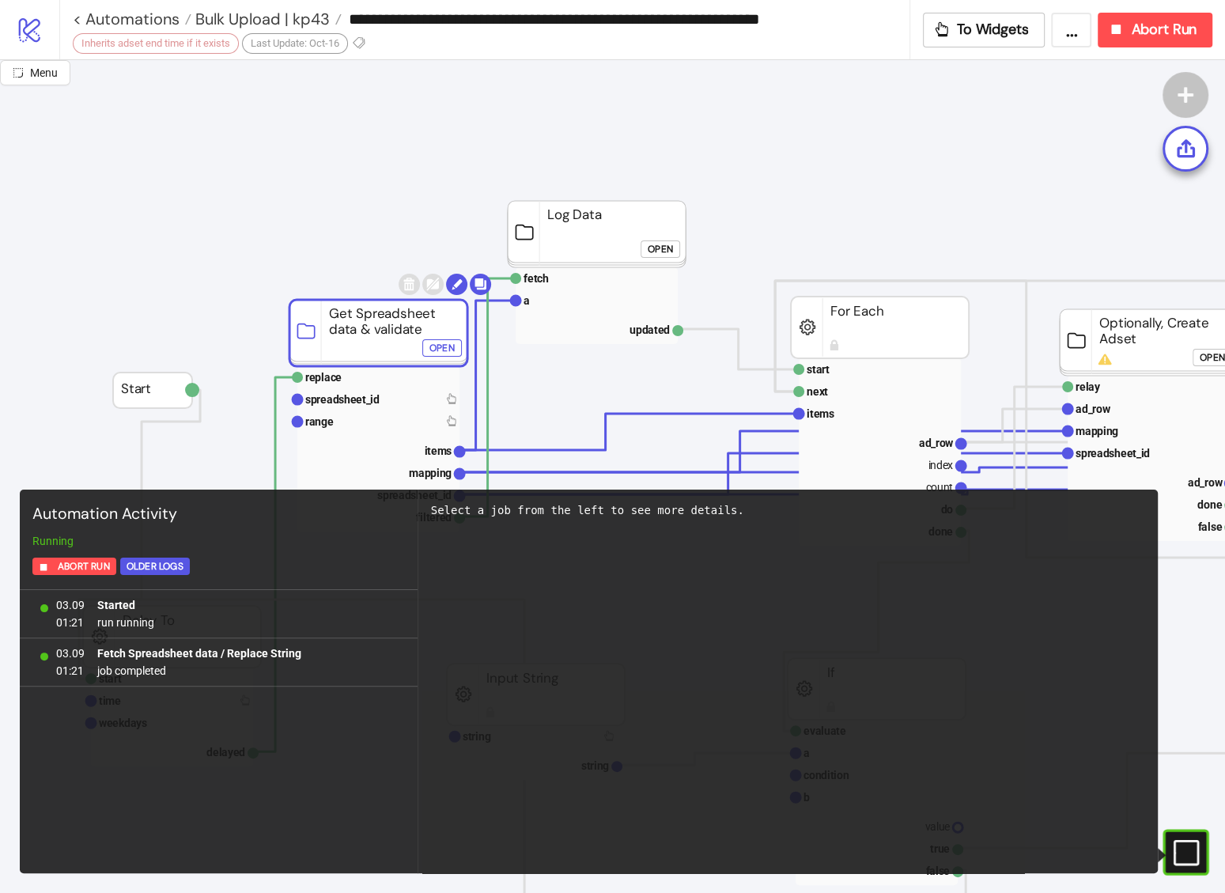
click at [577, 242] on rect at bounding box center [597, 234] width 178 height 66
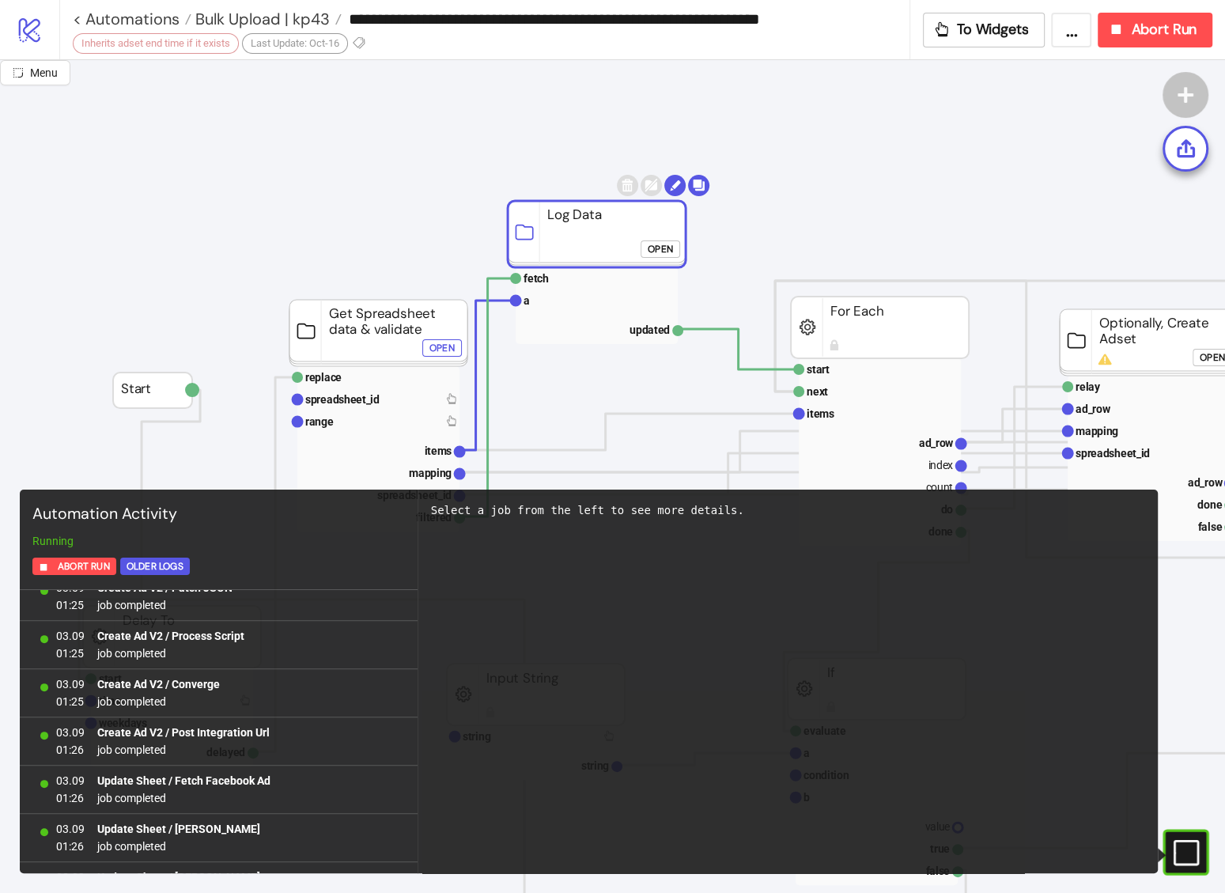
scroll to position [29246, 0]
